Goal: Find contact information: Find contact information

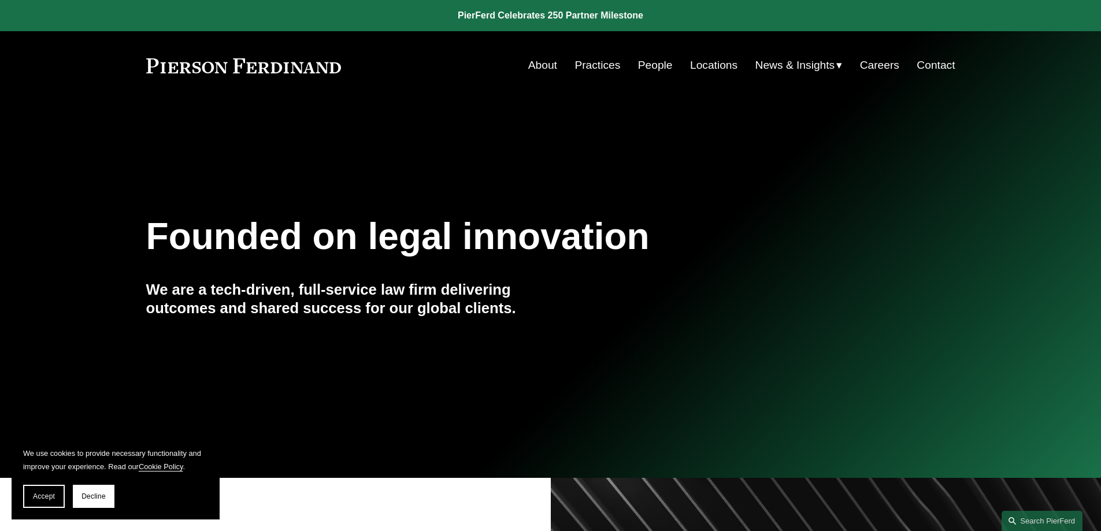
click at [643, 66] on link "People" at bounding box center [655, 65] width 35 height 22
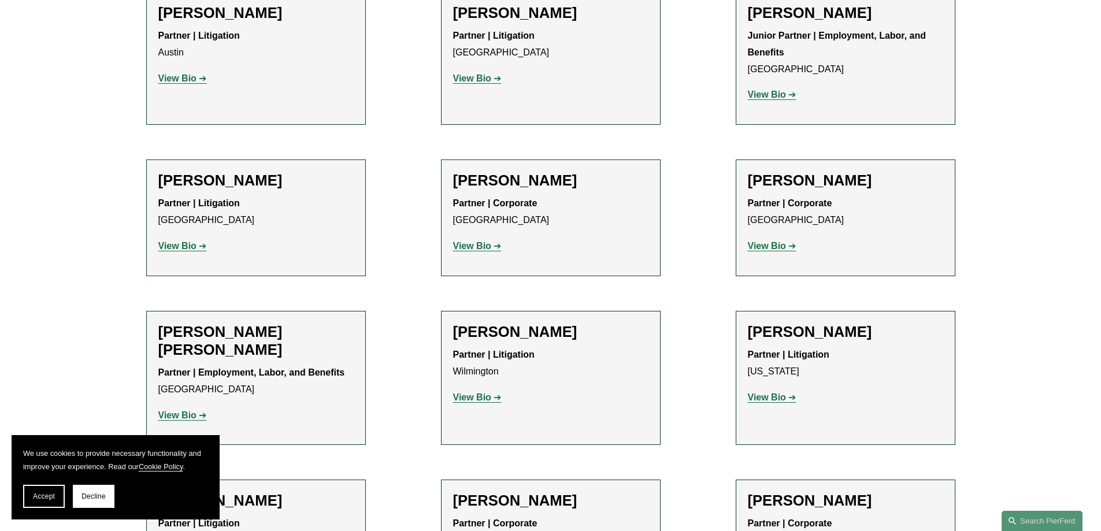
scroll to position [2716, 0]
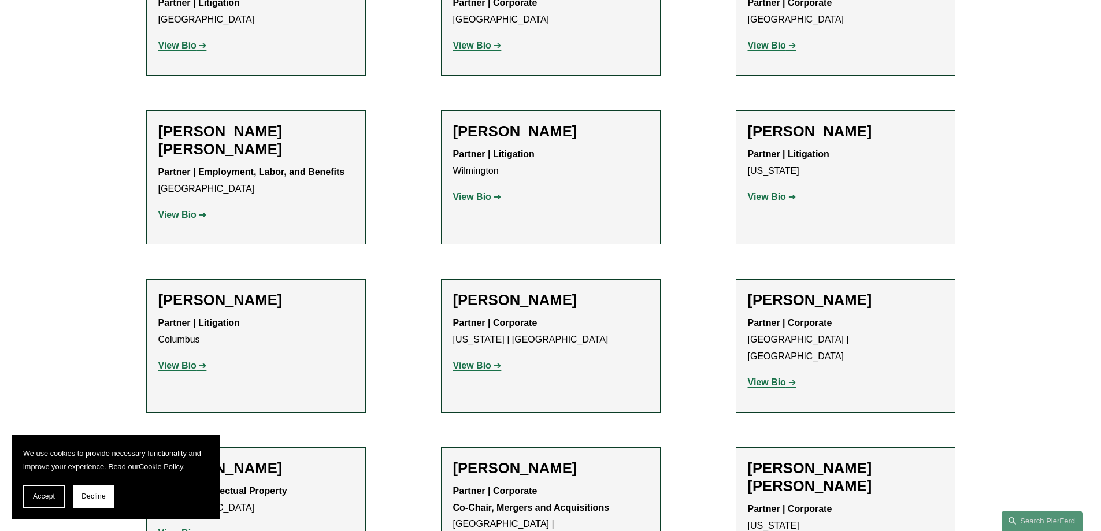
click at [555, 291] on h2 "[PERSON_NAME]" at bounding box center [550, 300] width 195 height 18
click at [487, 361] on strong "View Bio" at bounding box center [472, 366] width 38 height 10
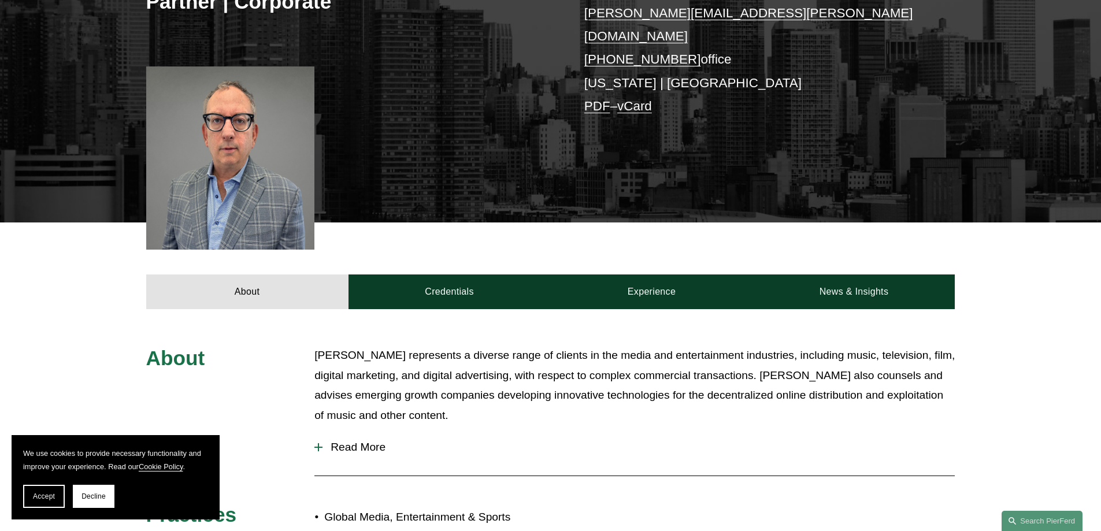
scroll to position [225, 0]
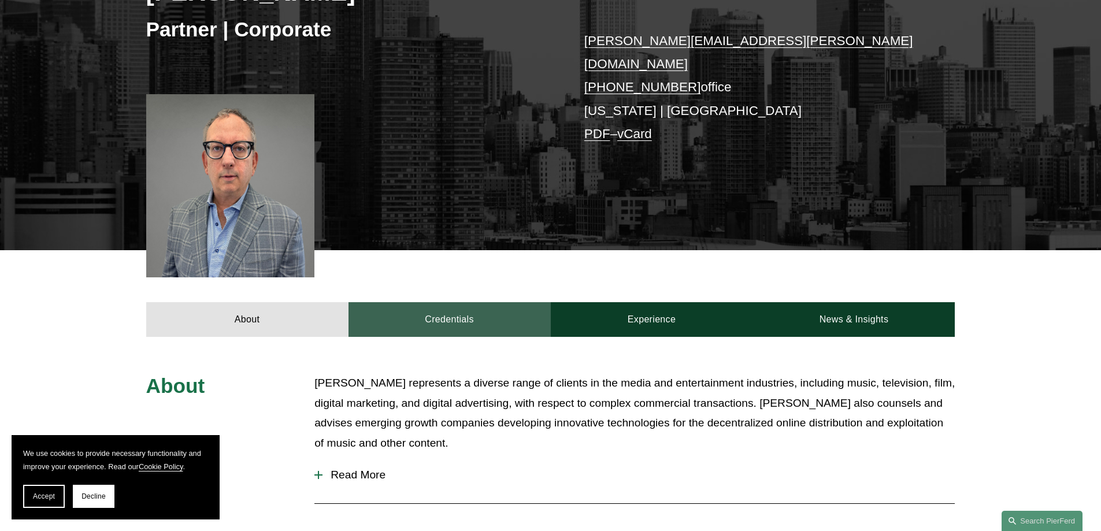
click at [479, 306] on link "Credentials" at bounding box center [449, 319] width 202 height 35
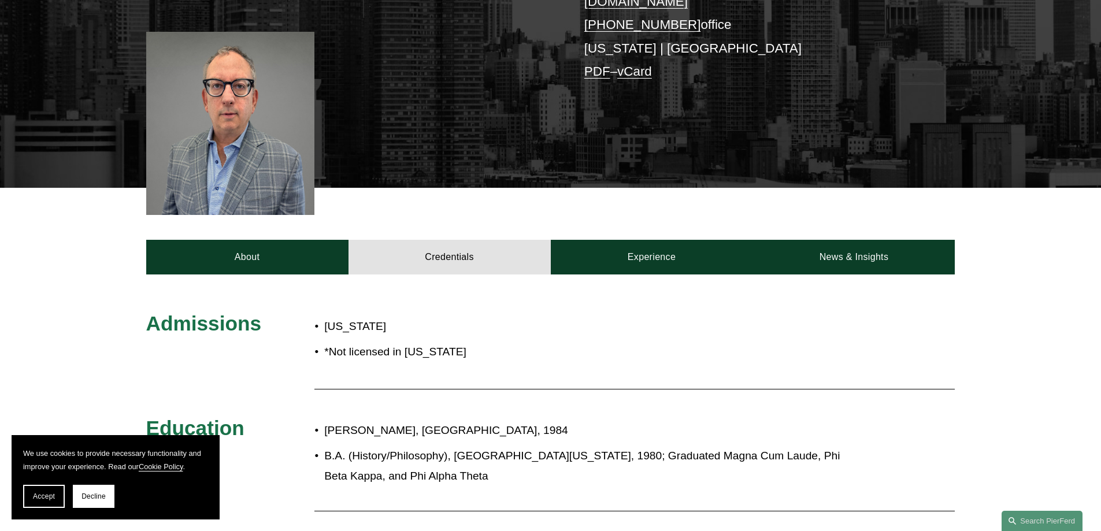
scroll to position [283, 0]
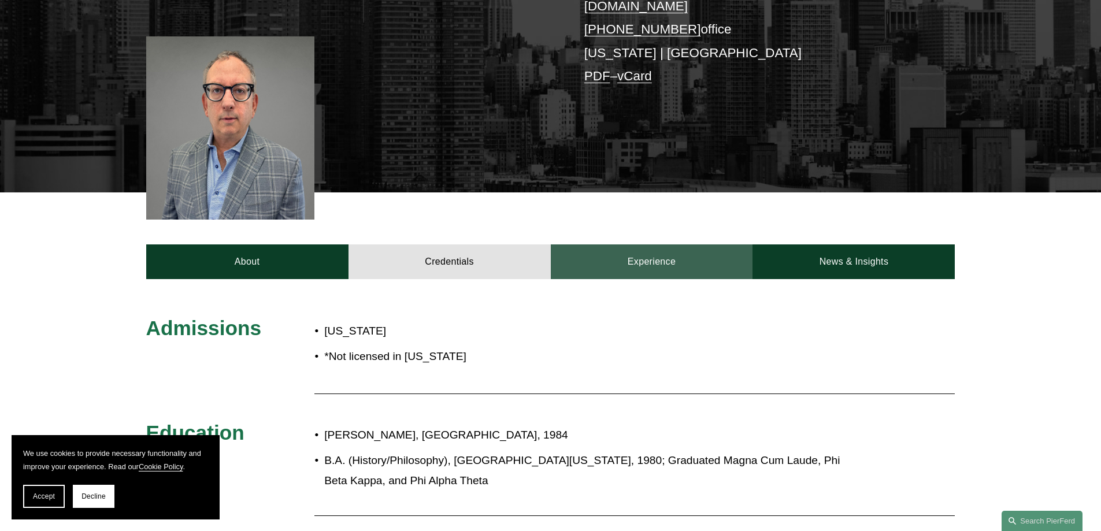
click at [616, 251] on link "Experience" at bounding box center [652, 261] width 202 height 35
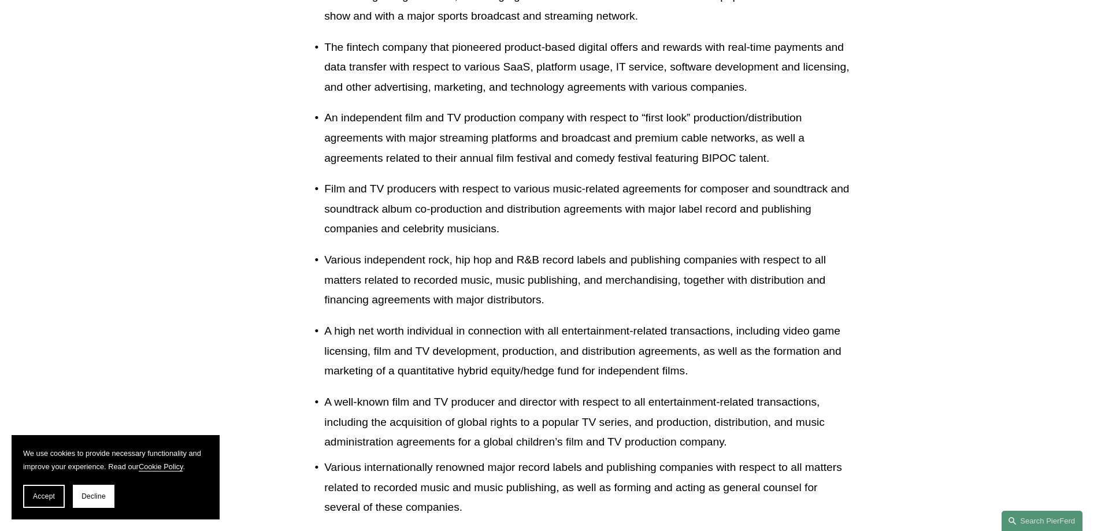
scroll to position [1266, 0]
